Goal: Information Seeking & Learning: Learn about a topic

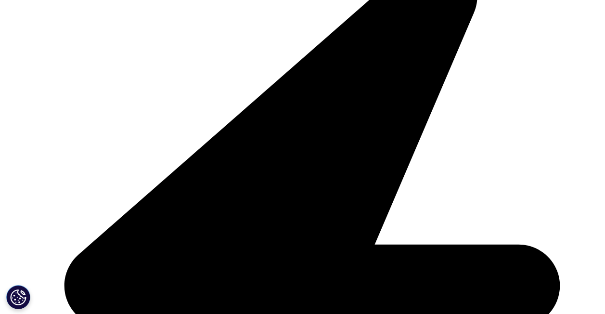
scroll to position [2068, 0]
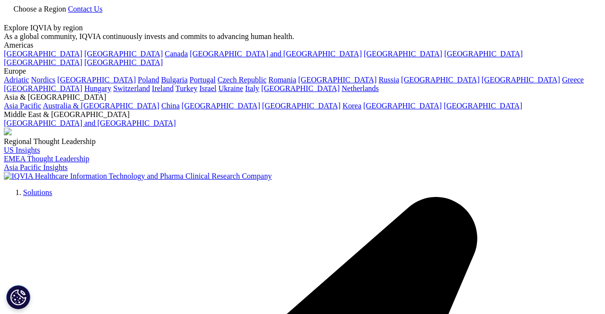
type input "Achieve Unsurpassed Preparedness, Transparency, and Agility with IQVIA eTMF Sol…"
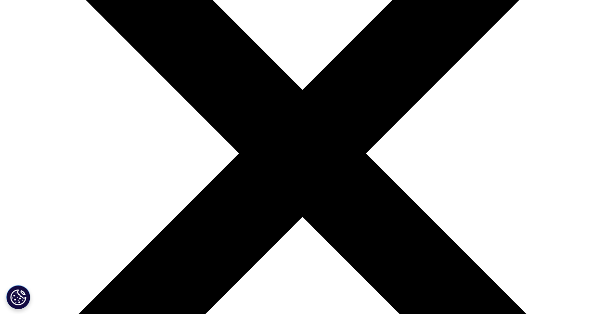
scroll to position [168, 0]
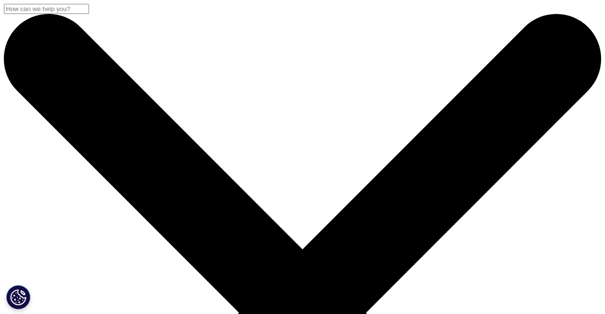
click at [89, 14] on input "Search" at bounding box center [46, 9] width 85 height 10
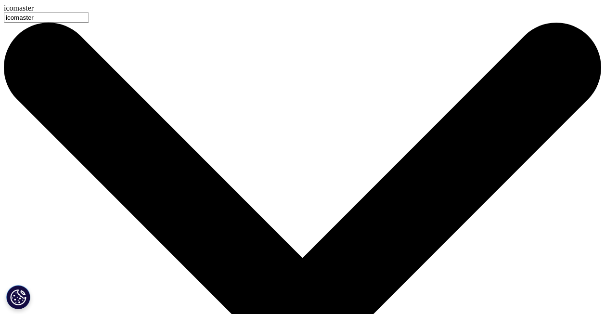
type input "icomaster"
